Goal: Information Seeking & Learning: Learn about a topic

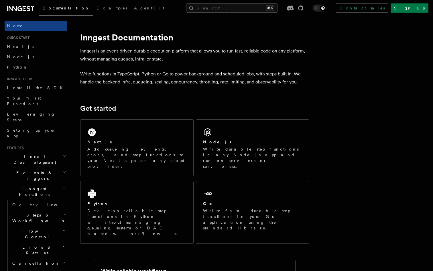
click at [59, 167] on h2 "Events & Triggers" at bounding box center [36, 175] width 63 height 16
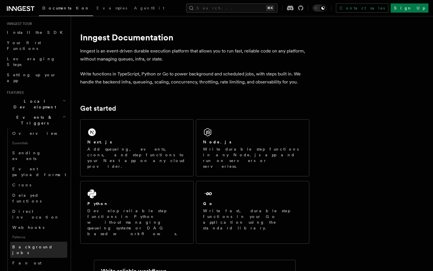
scroll to position [42, 0]
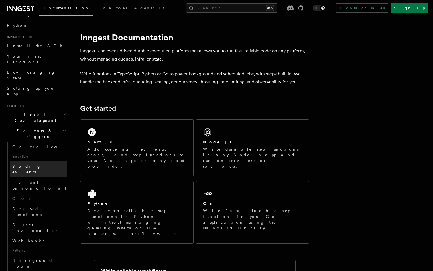
click at [47, 161] on link "Sending events" at bounding box center [38, 169] width 57 height 16
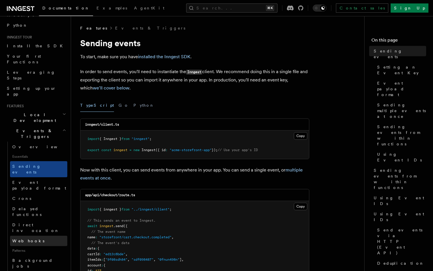
click at [41, 236] on link "Webhooks" at bounding box center [38, 241] width 57 height 10
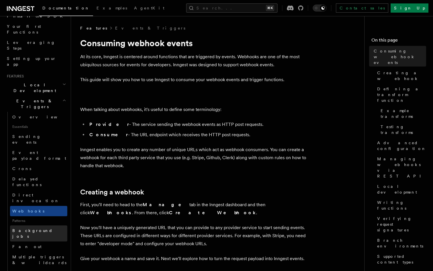
scroll to position [74, 0]
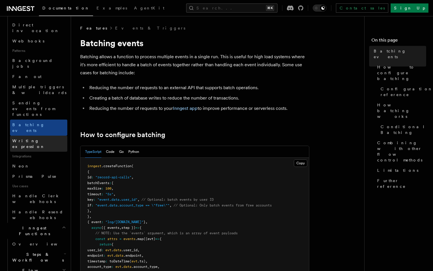
scroll to position [245, 0]
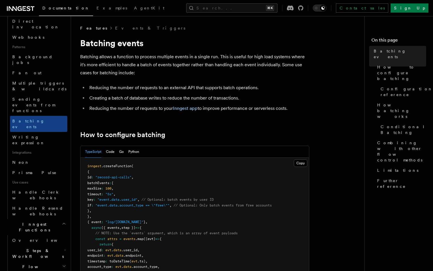
click at [64, 248] on icon "button" at bounding box center [65, 250] width 2 height 5
click at [62, 264] on icon "button" at bounding box center [64, 266] width 4 height 5
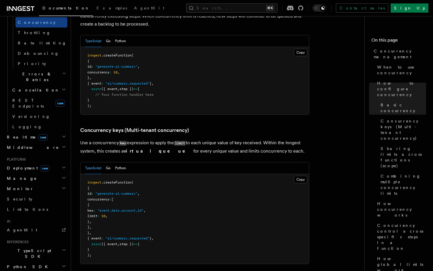
scroll to position [422, 0]
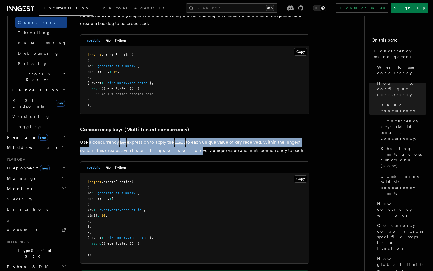
drag, startPoint x: 160, startPoint y: 129, endPoint x: 89, endPoint y: 116, distance: 72.4
click at [89, 138] on p "Use a concurrency key expression to apply the limit to each unique value of key…" at bounding box center [194, 146] width 229 height 16
click at [141, 148] on strong "virtual queue" at bounding box center [159, 150] width 70 height 5
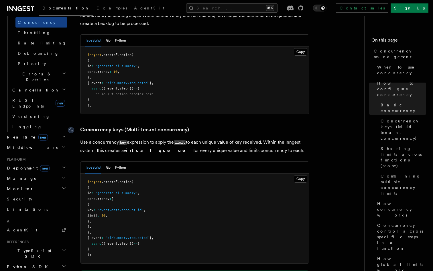
drag, startPoint x: 277, startPoint y: 128, endPoint x: 109, endPoint y: 107, distance: 169.3
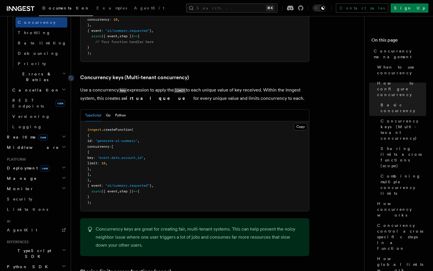
scroll to position [495, 0]
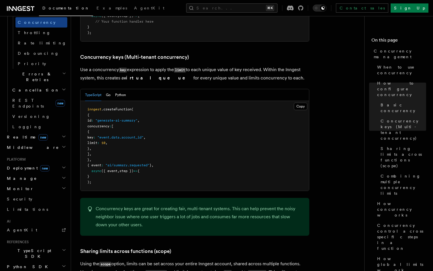
click at [169, 198] on div "Concurrency keys are great for creating fair, multi-tenant systems. This can he…" at bounding box center [194, 217] width 229 height 38
click at [394, 201] on span "How concurrency works" at bounding box center [402, 209] width 49 height 17
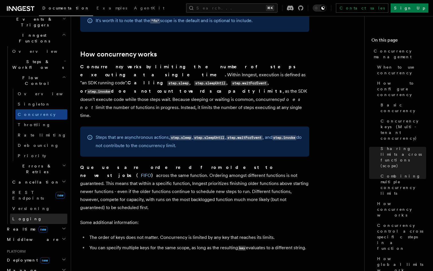
scroll to position [146, 0]
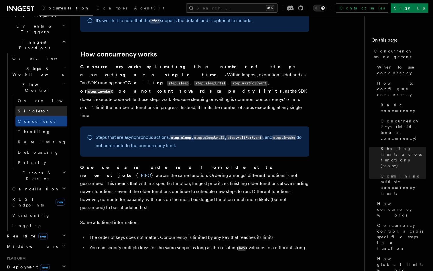
click at [41, 106] on link "Singleton" at bounding box center [41, 111] width 52 height 10
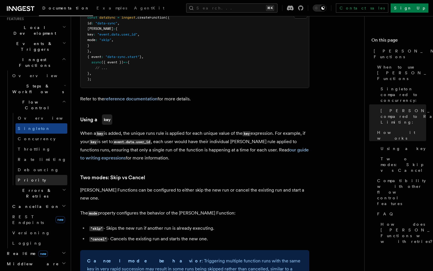
scroll to position [116, 0]
